Goal: Check status: Check status

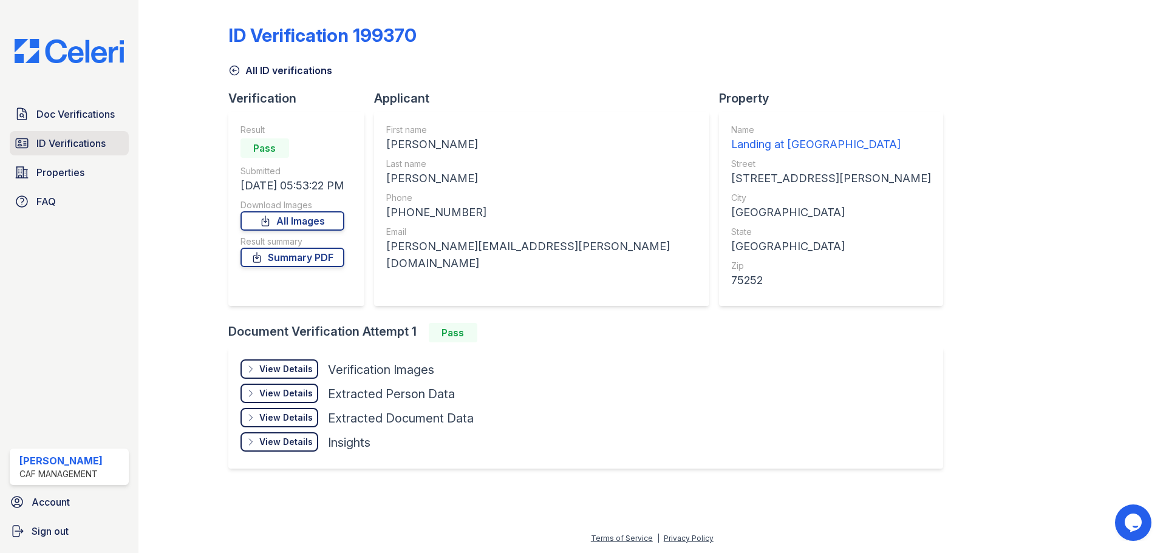
click at [71, 152] on link "ID Verifications" at bounding box center [69, 143] width 119 height 24
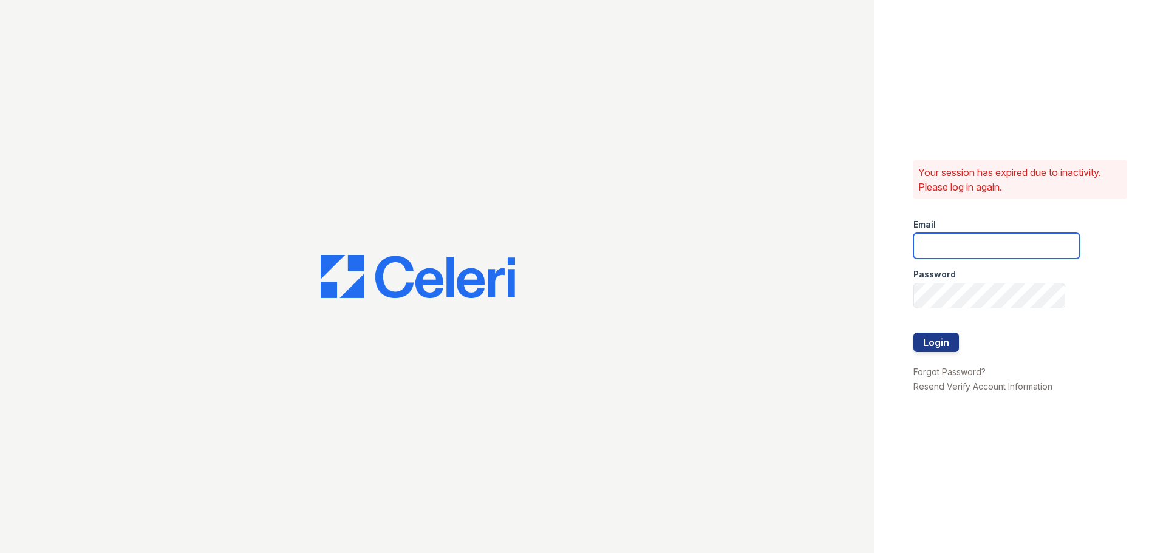
type input "[EMAIL_ADDRESS][DOMAIN_NAME]"
click at [922, 338] on button "Login" at bounding box center [936, 342] width 46 height 19
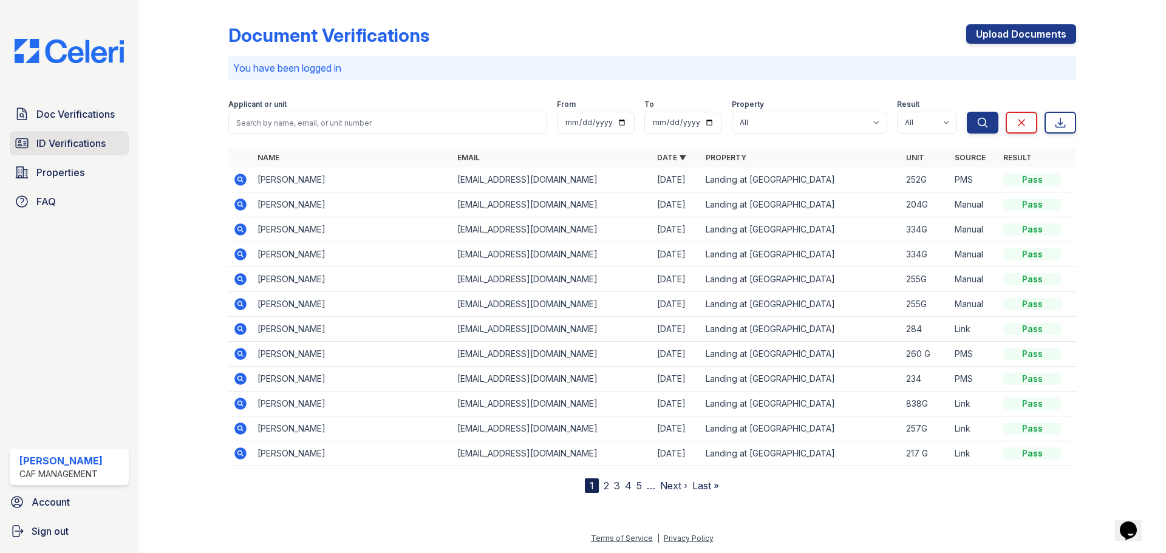
drag, startPoint x: 78, startPoint y: 114, endPoint x: 72, endPoint y: 136, distance: 23.3
click at [78, 114] on span "Doc Verifications" at bounding box center [75, 114] width 78 height 15
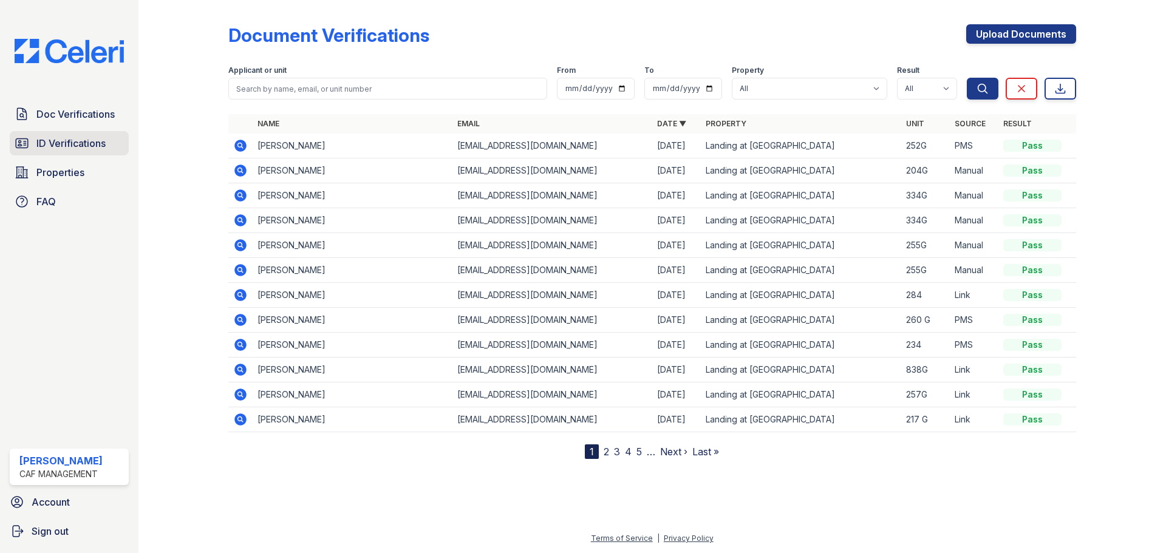
click at [72, 140] on span "ID Verifications" at bounding box center [70, 143] width 69 height 15
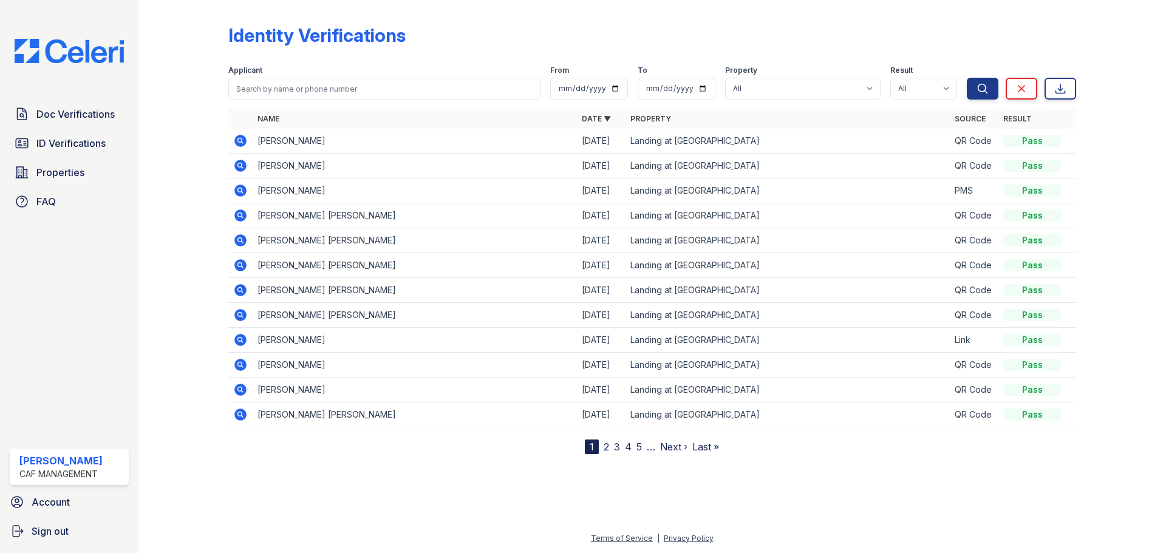
click at [242, 166] on icon at bounding box center [240, 166] width 15 height 15
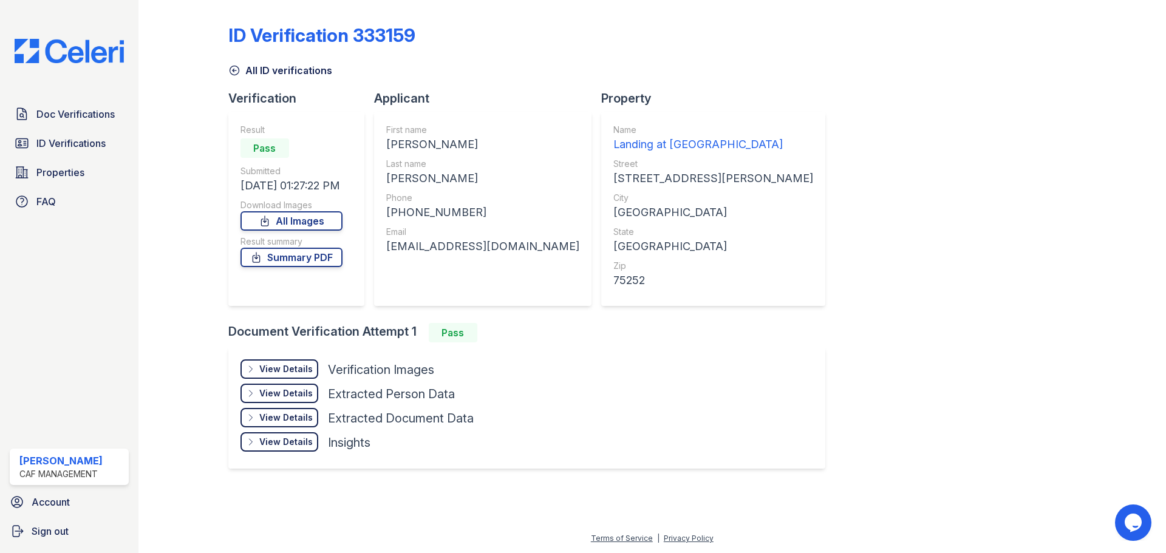
click at [459, 248] on div "delaneycltz2023@gmail.com" at bounding box center [482, 246] width 193 height 17
copy div "delaneycltz2023@gmail.com"
